Goal: Task Accomplishment & Management: Complete application form

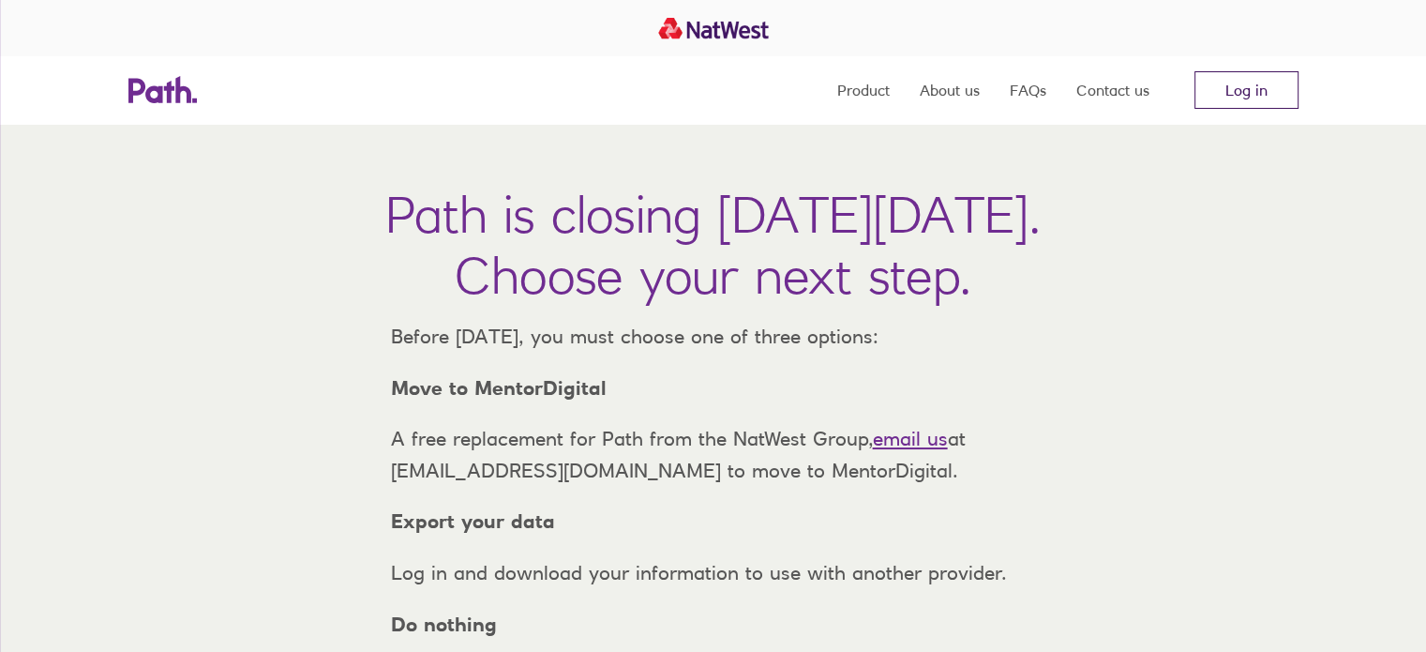
click at [1242, 83] on link "Log in" at bounding box center [1247, 90] width 104 height 38
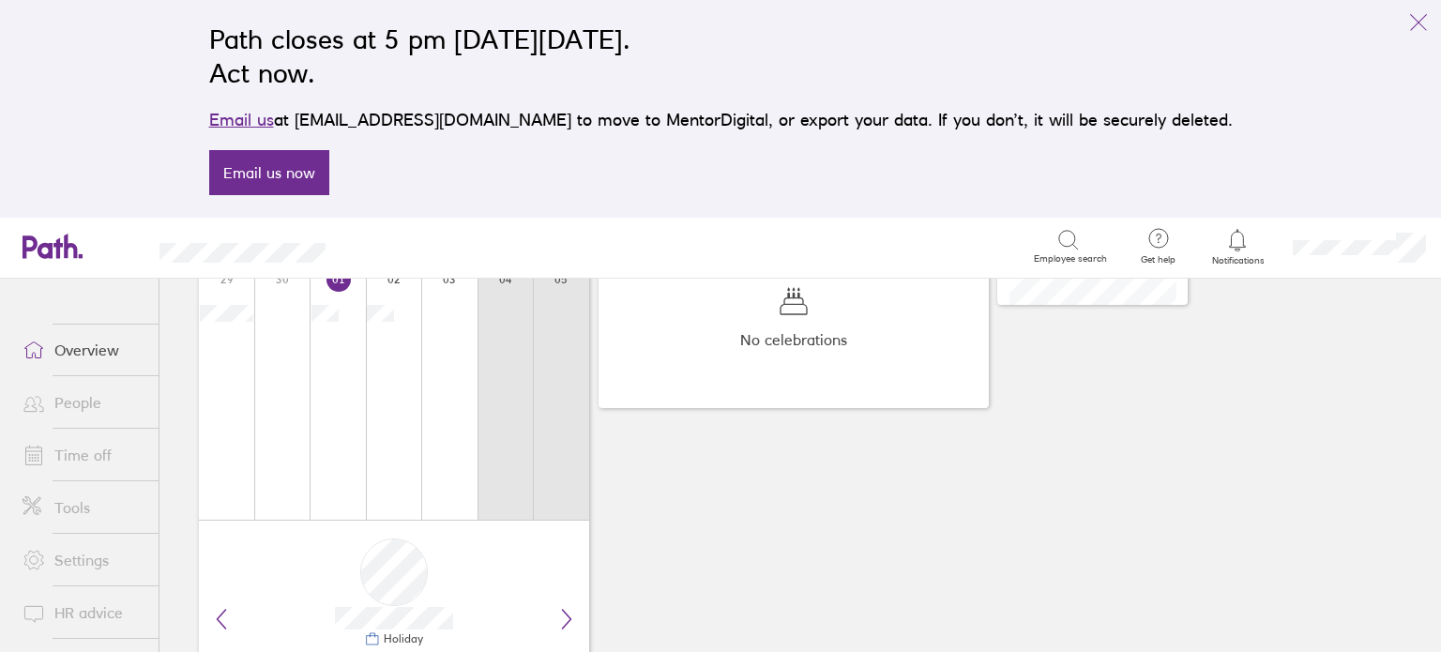
scroll to position [447, 0]
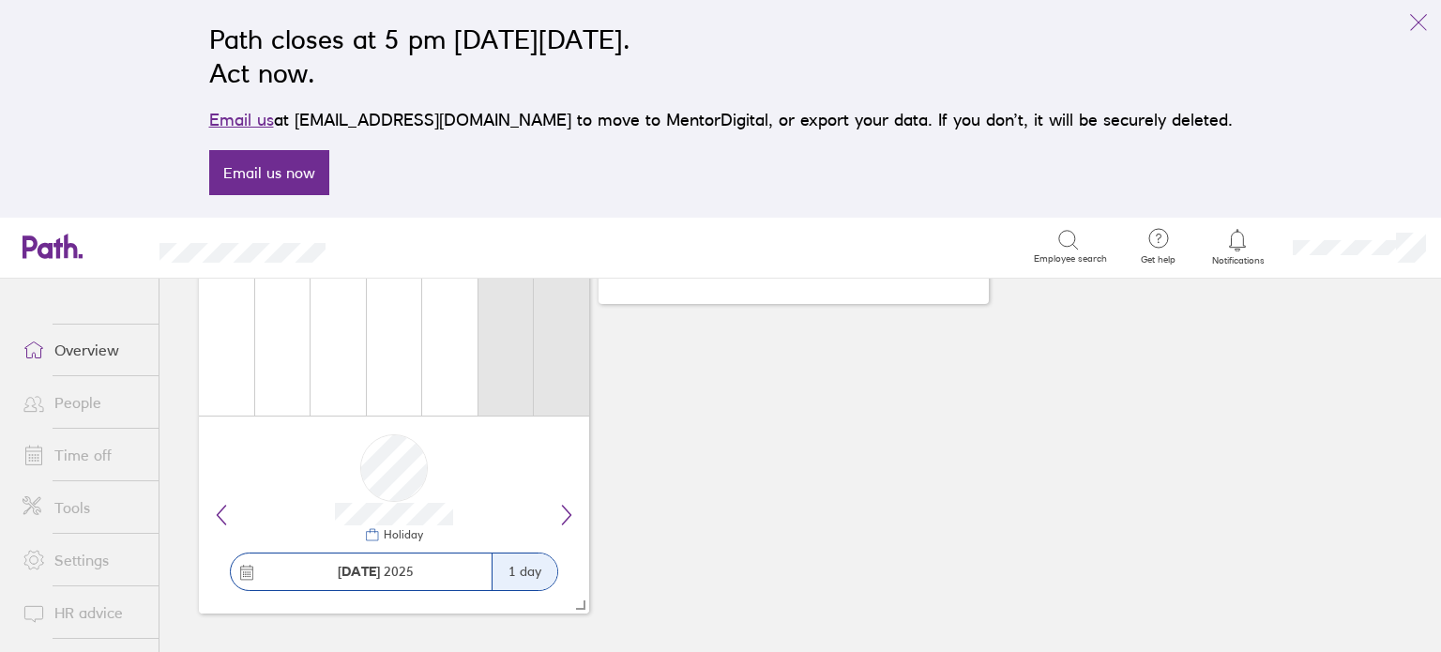
click at [70, 448] on link "Time off" at bounding box center [83, 455] width 151 height 38
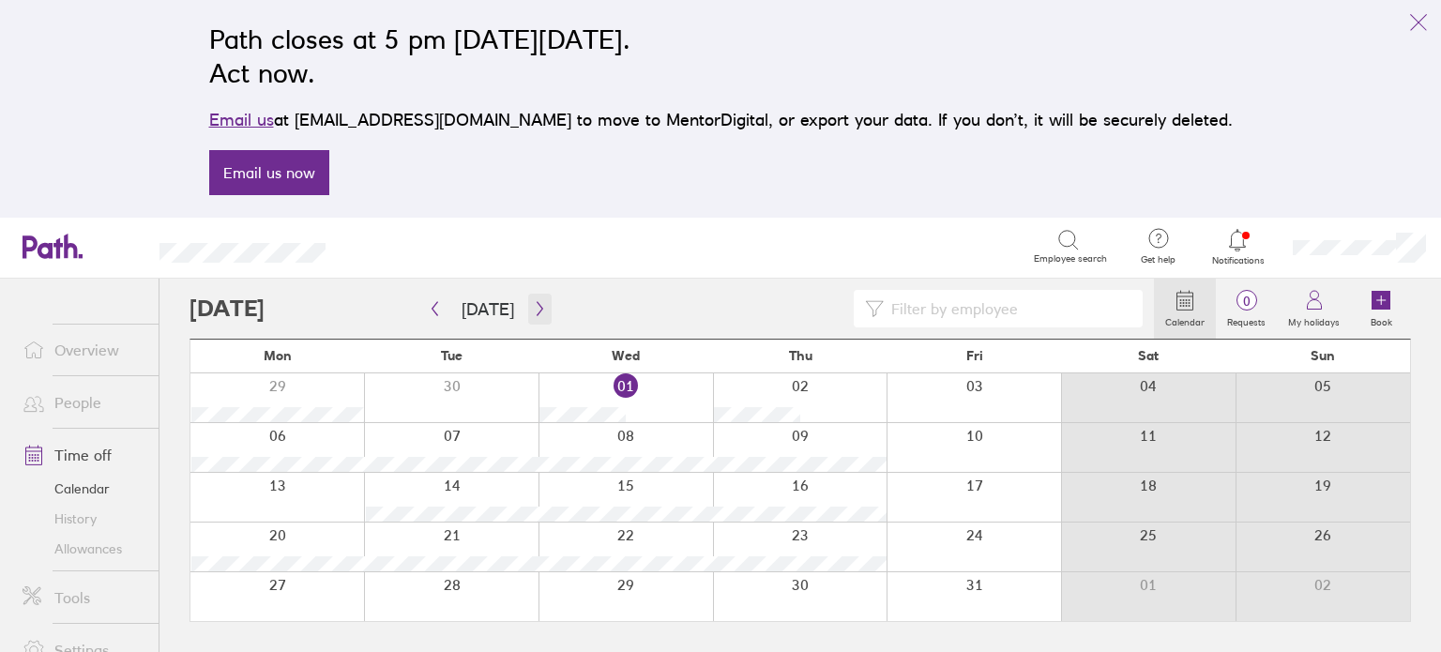
click at [533, 310] on icon "button" at bounding box center [540, 308] width 14 height 15
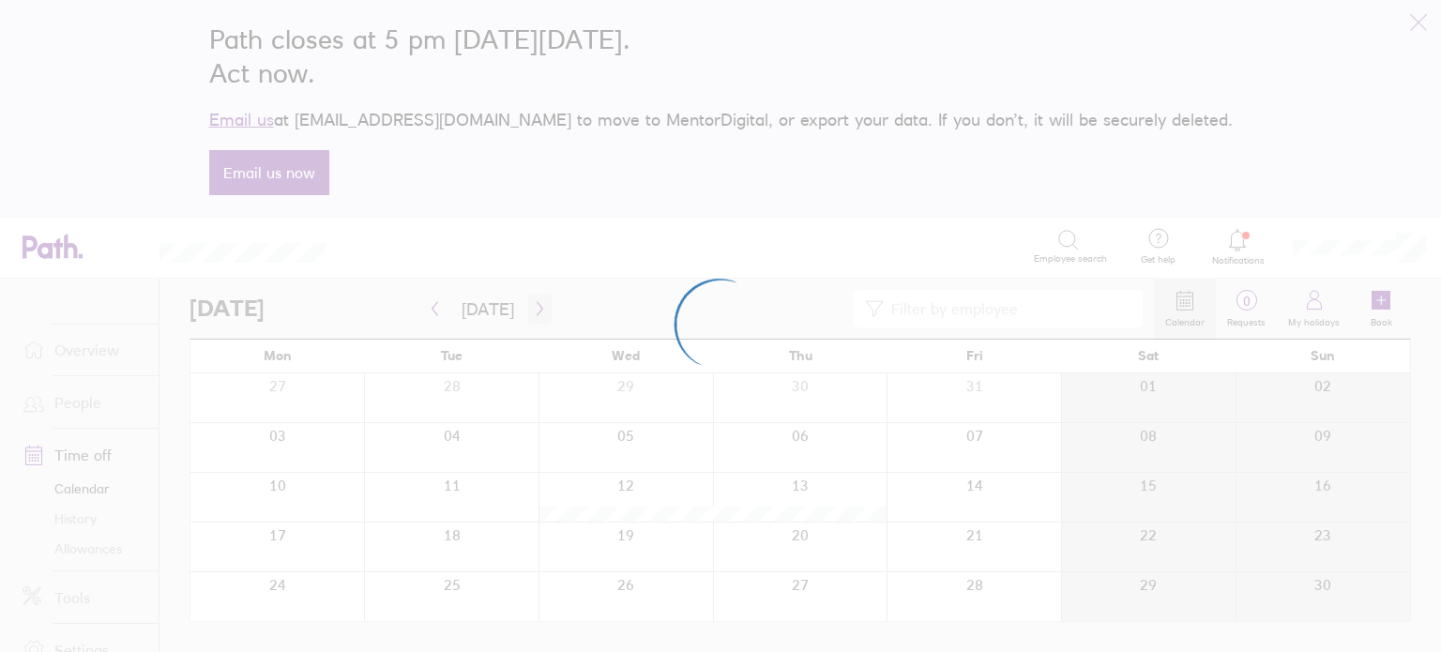
click at [529, 310] on div at bounding box center [720, 326] width 1441 height 652
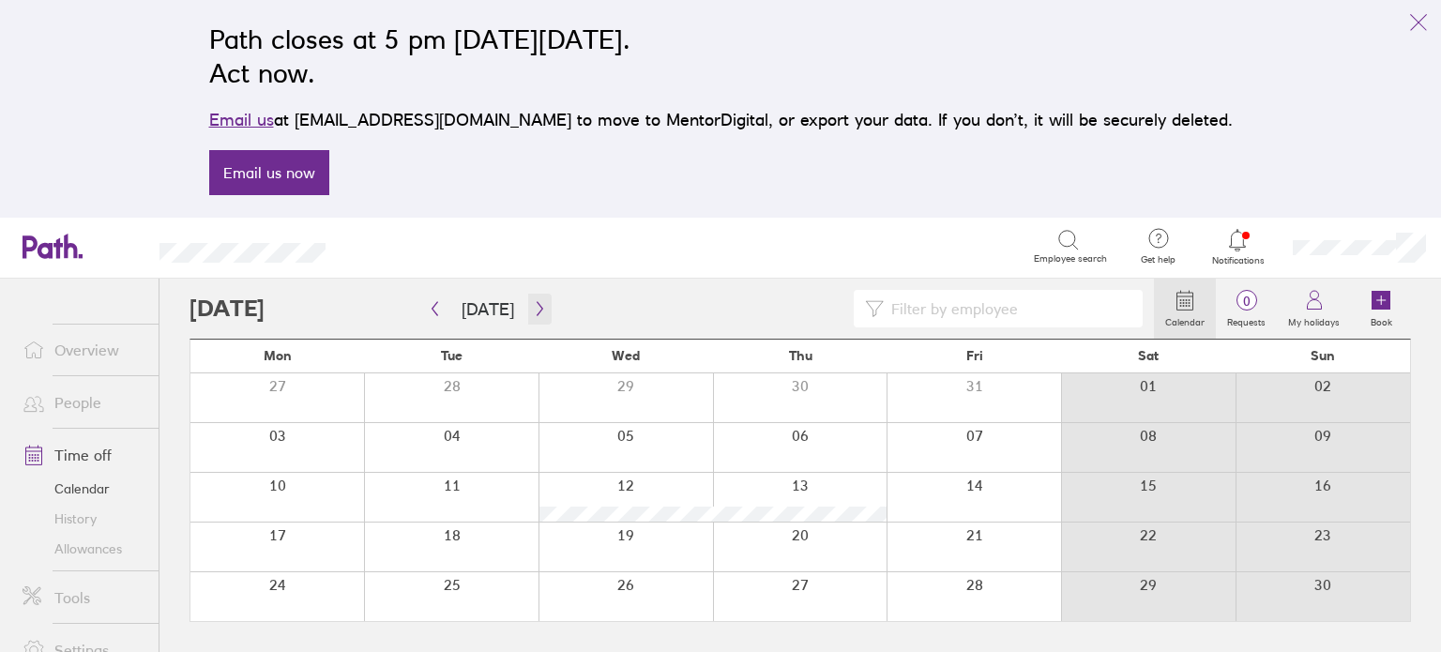
click at [533, 311] on icon "button" at bounding box center [540, 308] width 14 height 15
click at [1374, 293] on icon at bounding box center [1380, 300] width 19 height 19
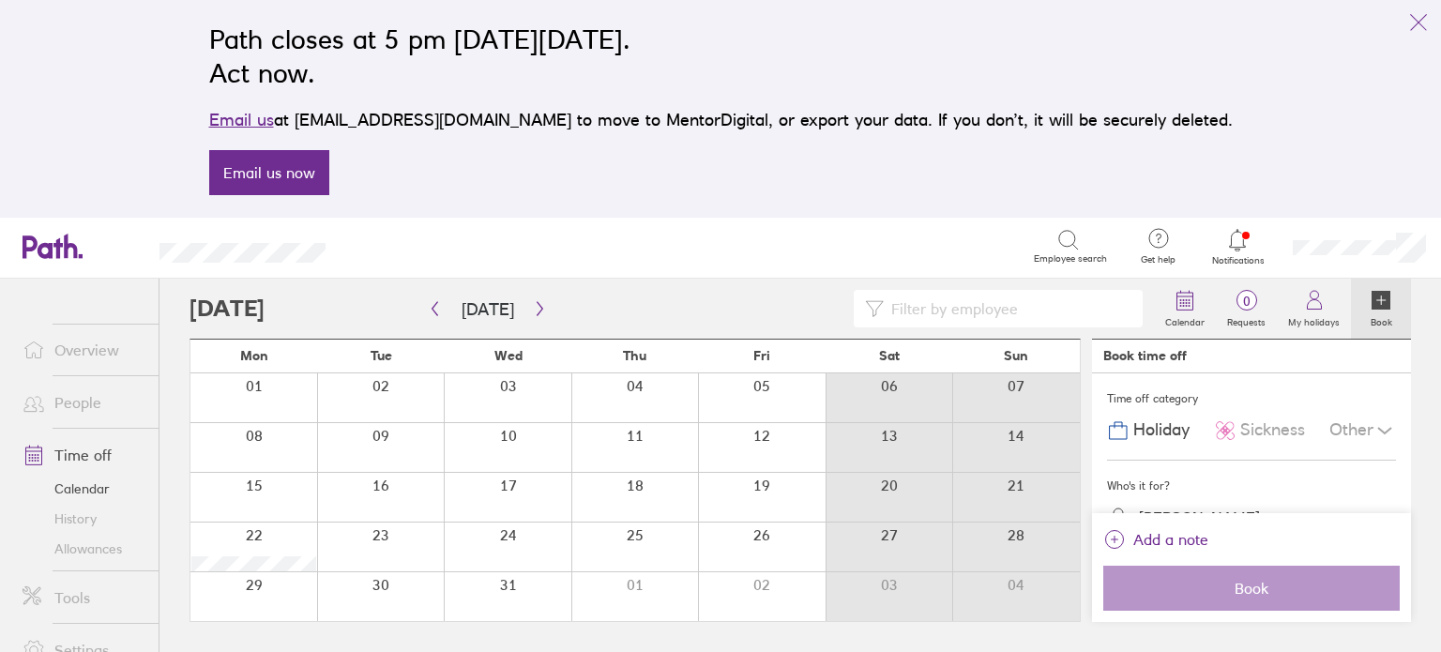
click at [396, 545] on div at bounding box center [381, 546] width 128 height 49
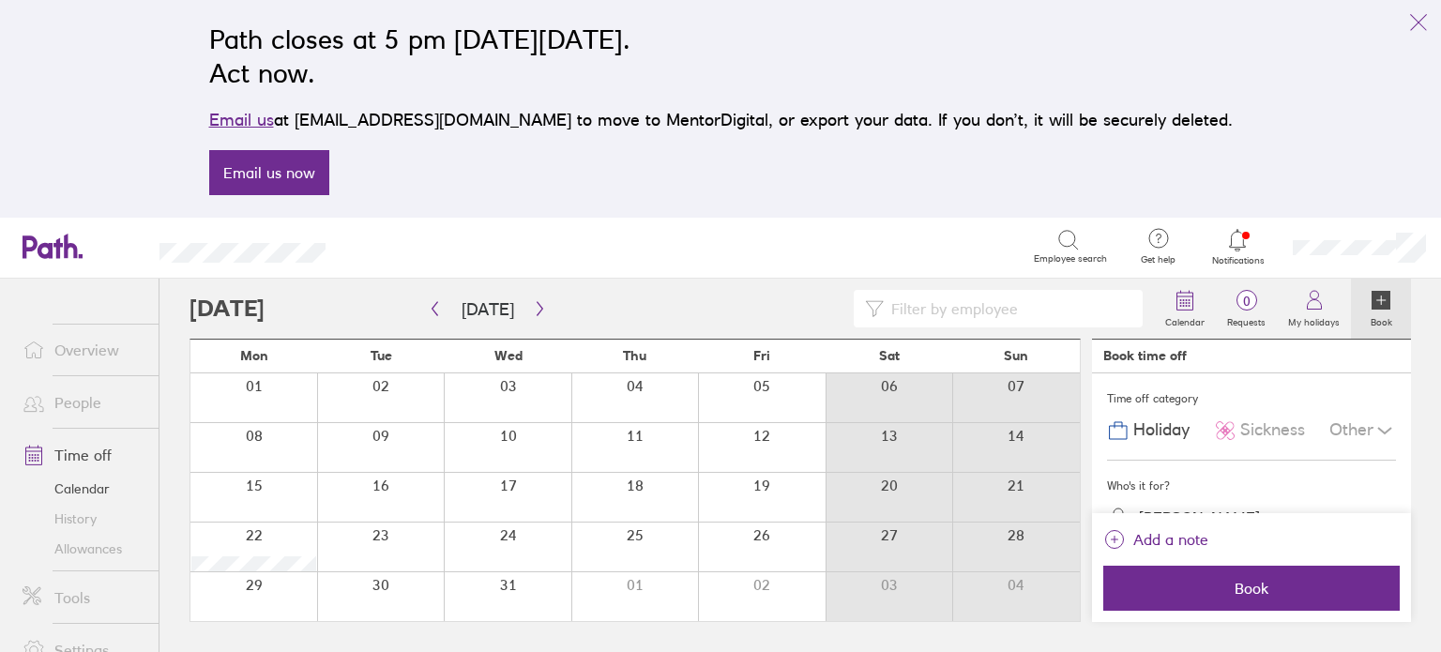
click at [409, 554] on div at bounding box center [381, 546] width 128 height 49
click at [514, 539] on div at bounding box center [508, 546] width 128 height 49
click at [1411, 25] on icon "link" at bounding box center [1418, 22] width 23 height 23
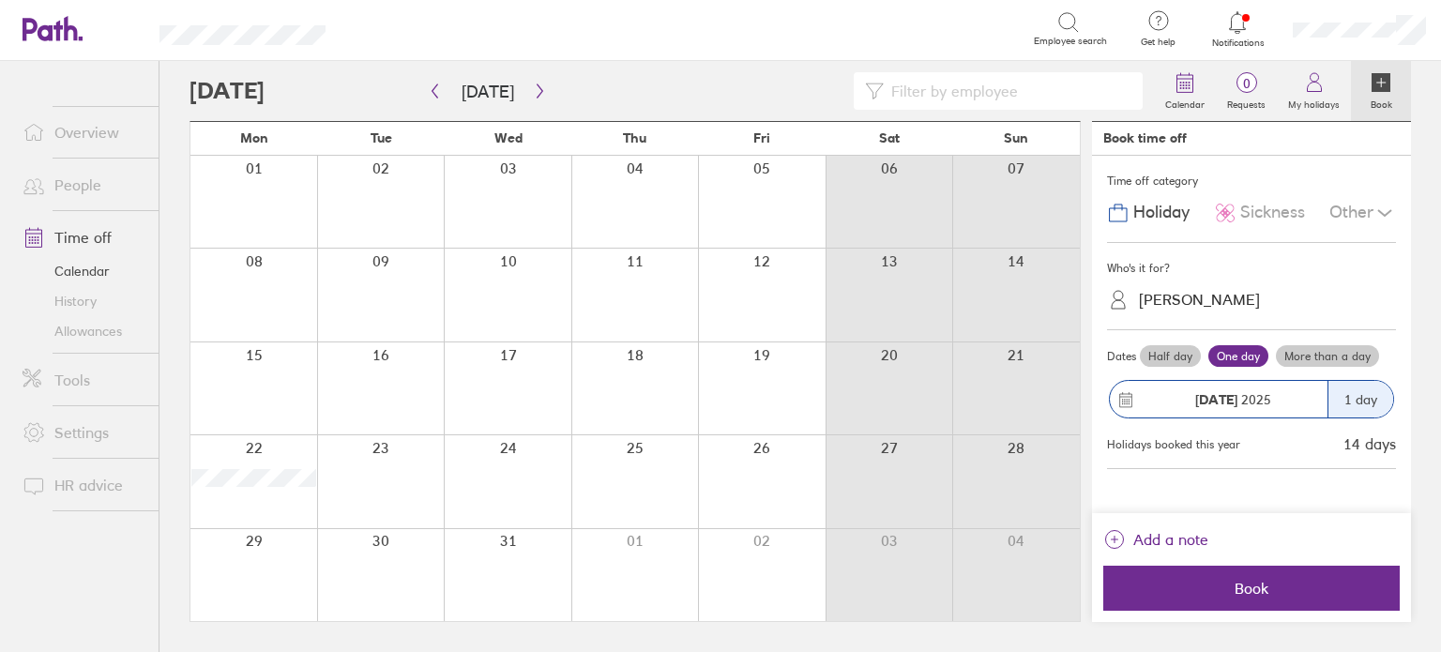
click at [411, 460] on div at bounding box center [381, 481] width 128 height 92
click at [1302, 352] on label "More than a day" at bounding box center [1327, 356] width 103 height 23
click at [0, 0] on input "More than a day" at bounding box center [0, 0] width 0 height 0
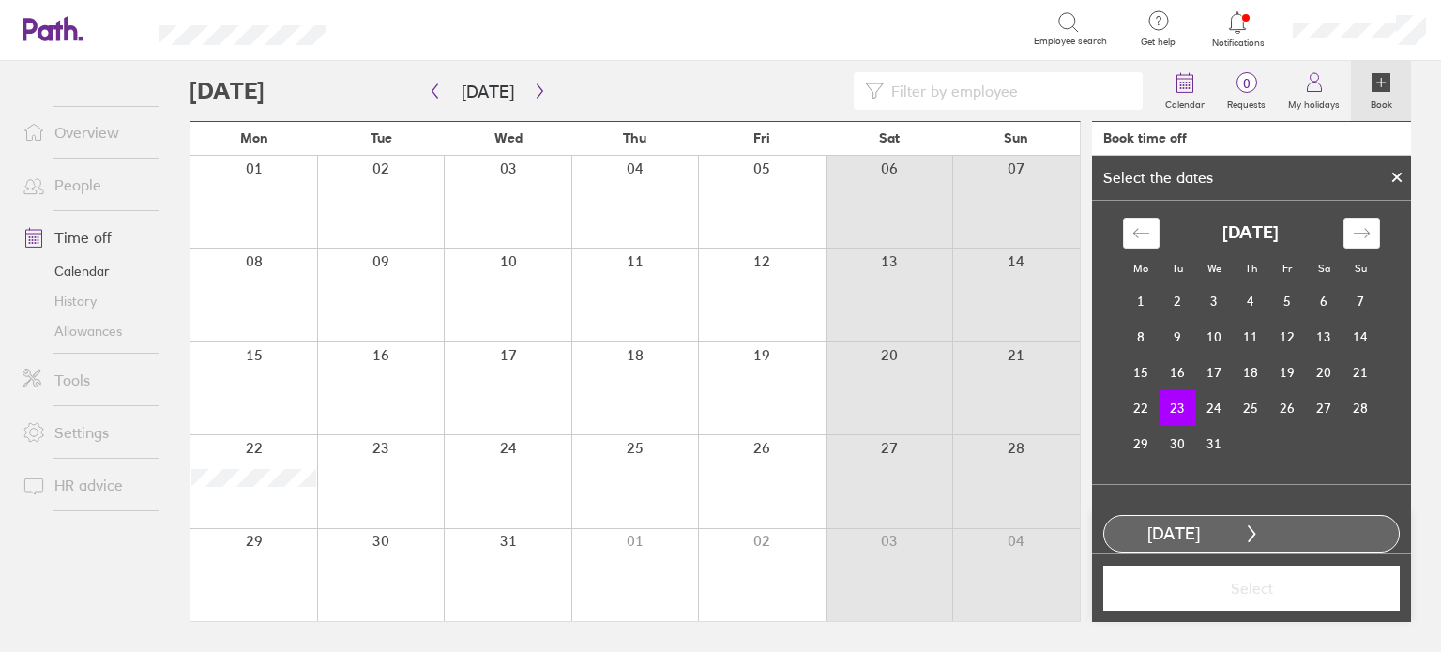
click at [1172, 404] on td "23" at bounding box center [1177, 408] width 37 height 36
click at [1205, 412] on td "24" at bounding box center [1214, 408] width 37 height 36
